Goal: Transaction & Acquisition: Book appointment/travel/reservation

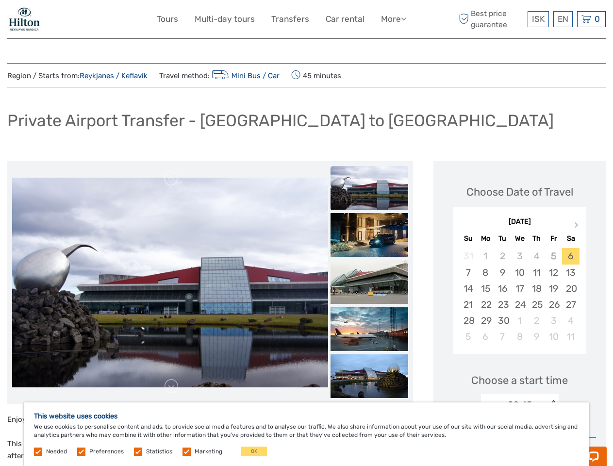
click at [392, 19] on link "More" at bounding box center [393, 19] width 25 height 14
click at [404, 18] on icon at bounding box center [403, 19] width 5 height 8
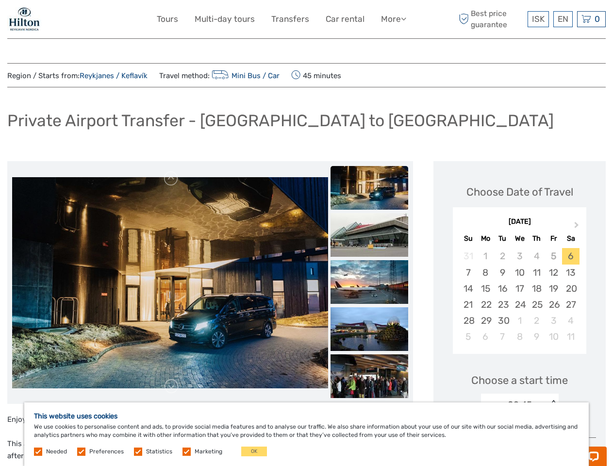
click at [537, 19] on span "ISK" at bounding box center [538, 19] width 13 height 10
click at [562, 19] on div "EN English Español Deutsch" at bounding box center [562, 19] width 19 height 16
click at [591, 19] on div "0 Items Total 0 ISK Checkout The shopping cart is empty." at bounding box center [591, 19] width 29 height 16
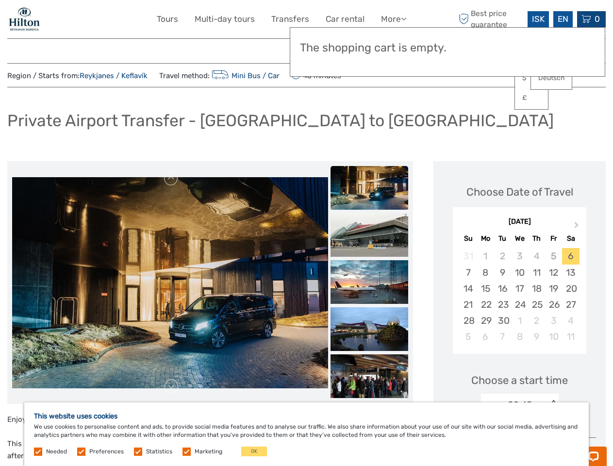
click at [170, 282] on img at bounding box center [170, 282] width 316 height 210
click at [171, 178] on link at bounding box center [171, 179] width 16 height 16
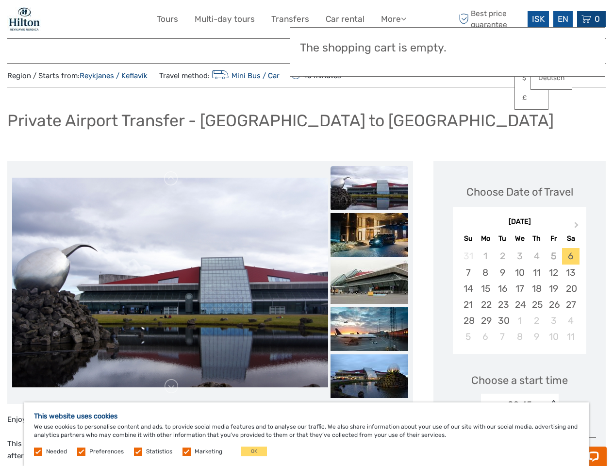
click at [171, 386] on link at bounding box center [171, 386] width 16 height 16
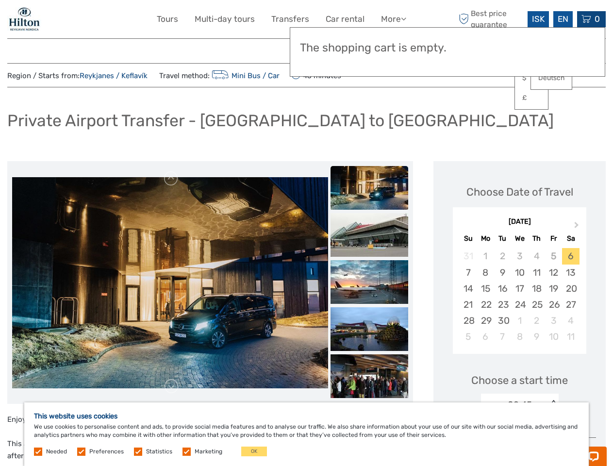
click at [369, 188] on img at bounding box center [369, 188] width 78 height 44
click at [369, 235] on img at bounding box center [369, 235] width 78 height 44
